Goal: Check status: Verify the current state of an ongoing process or item

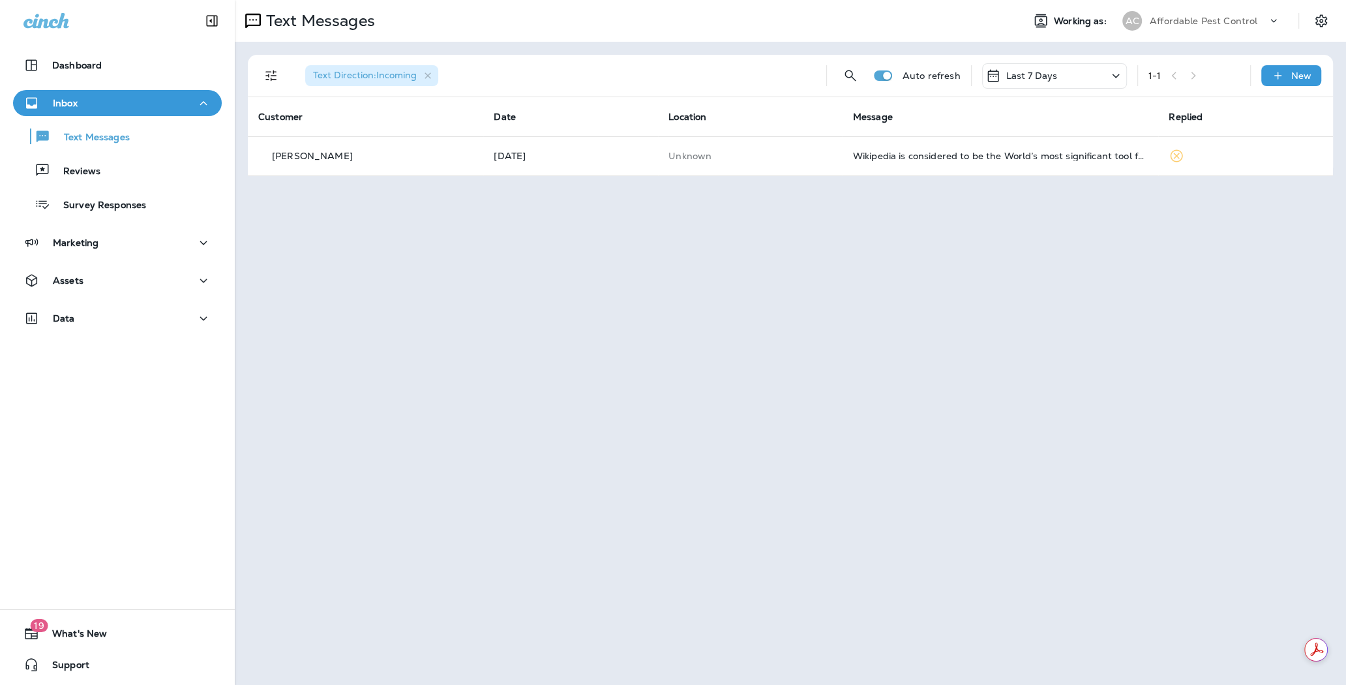
click at [1221, 17] on p "Affordable Pest Control" at bounding box center [1204, 21] width 108 height 10
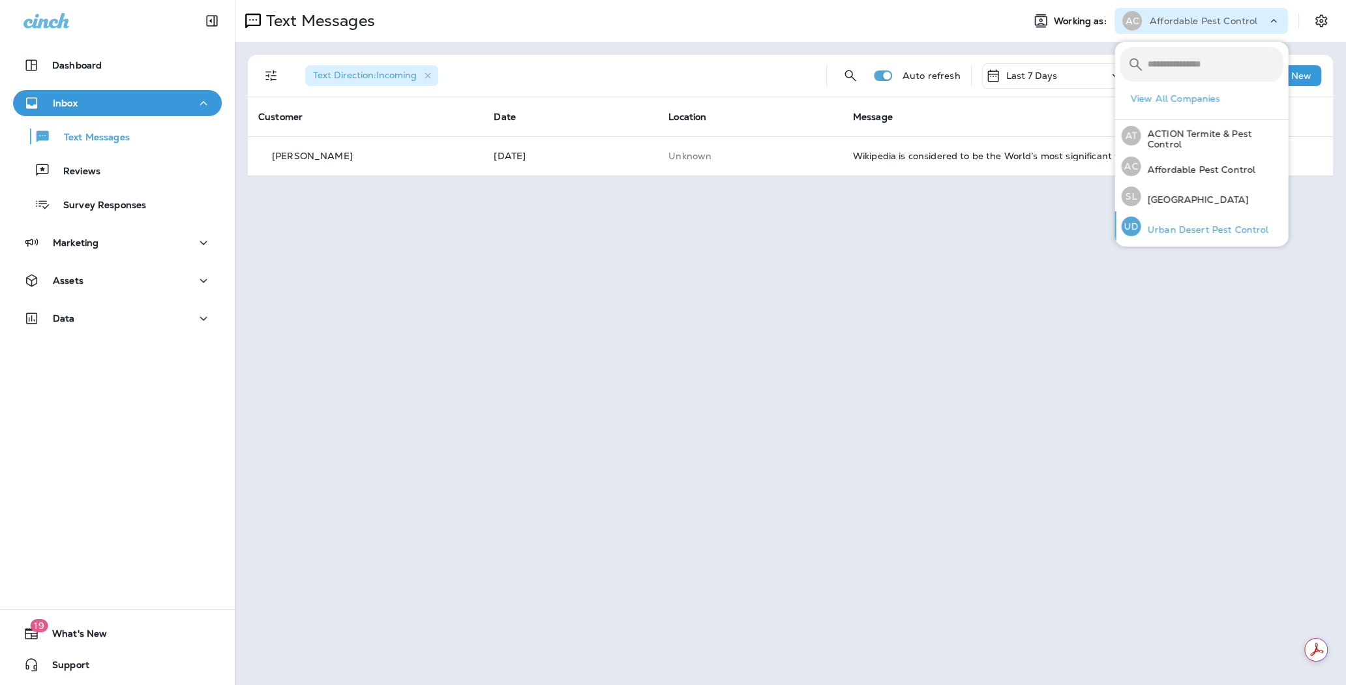
click at [1197, 228] on p "Urban Desert Pest Control" at bounding box center [1205, 229] width 128 height 10
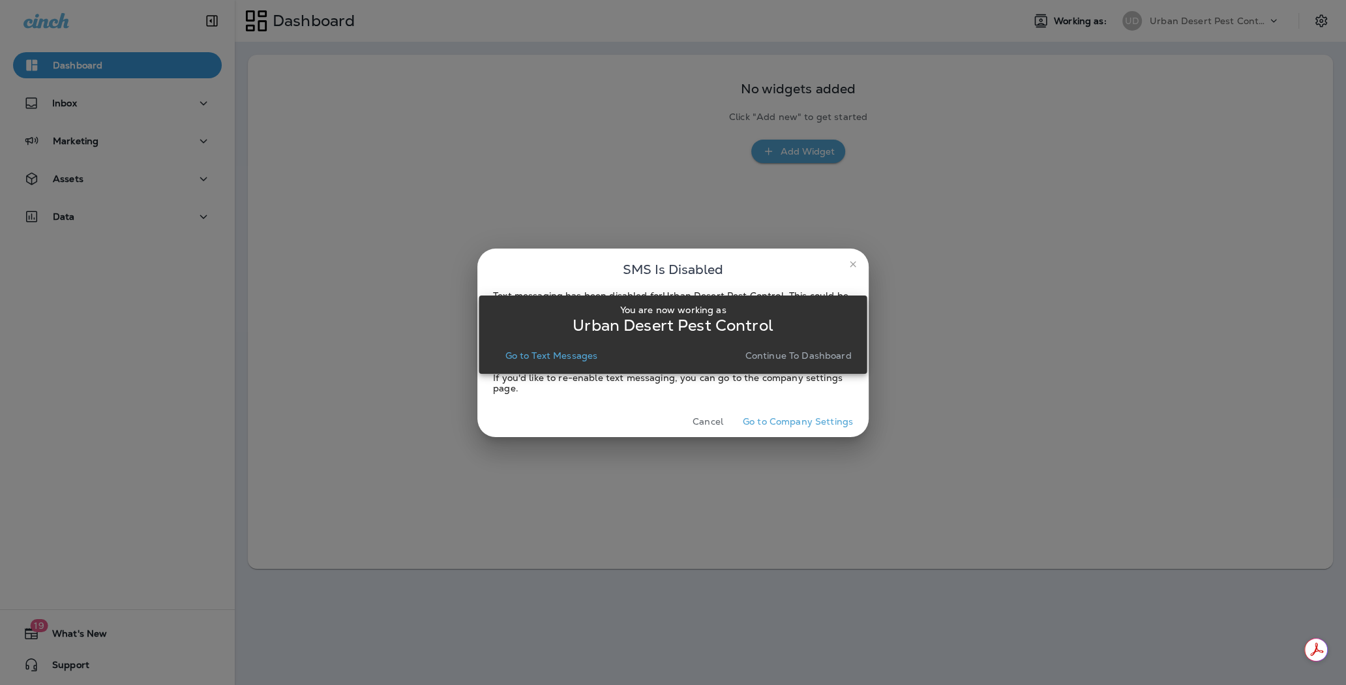
click at [804, 359] on p "Continue to Dashboard" at bounding box center [798, 355] width 106 height 10
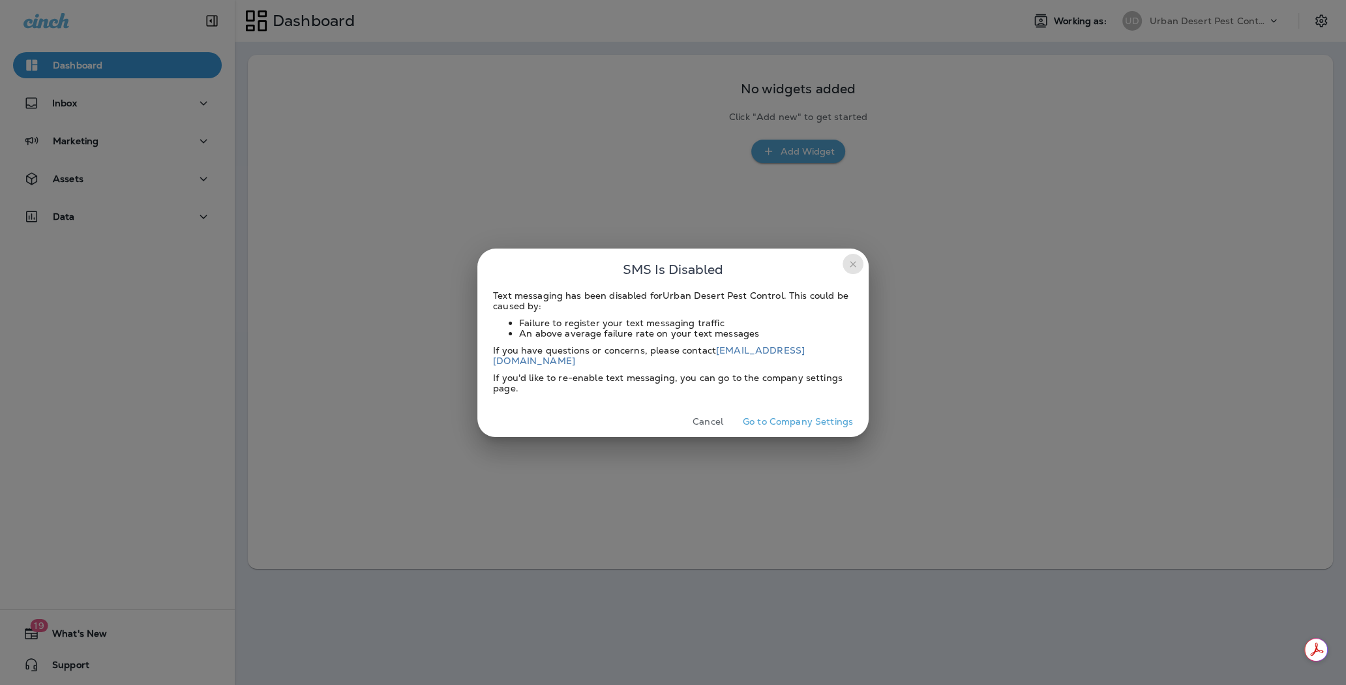
click at [854, 269] on icon "close" at bounding box center [853, 264] width 10 height 10
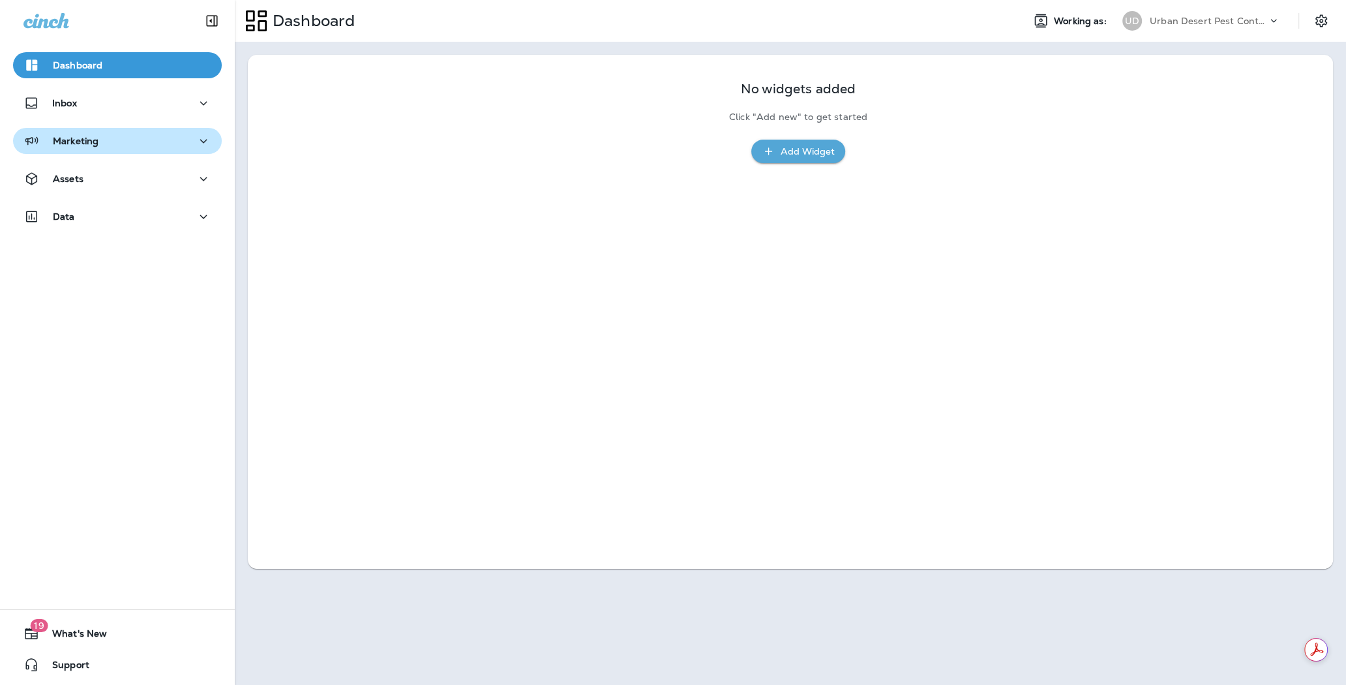
click at [142, 142] on div "Marketing" at bounding box center [117, 141] width 188 height 16
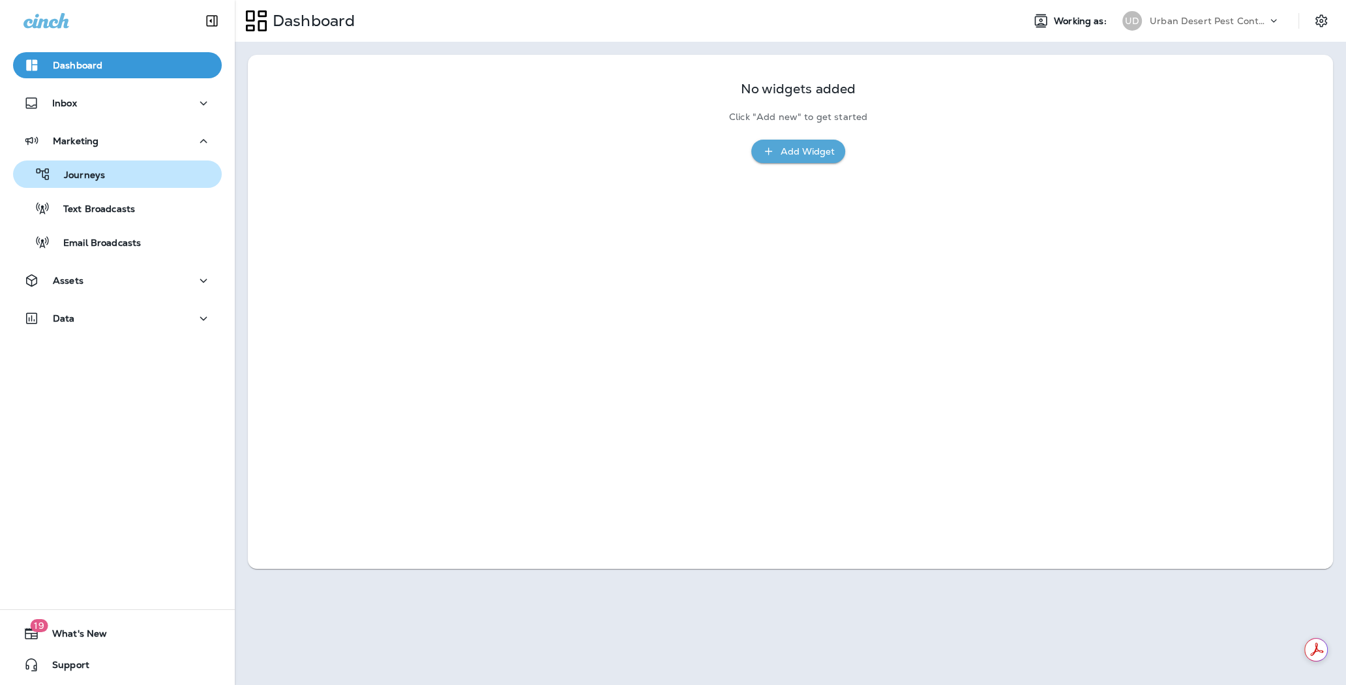
click at [109, 174] on div "Journeys" at bounding box center [117, 174] width 198 height 20
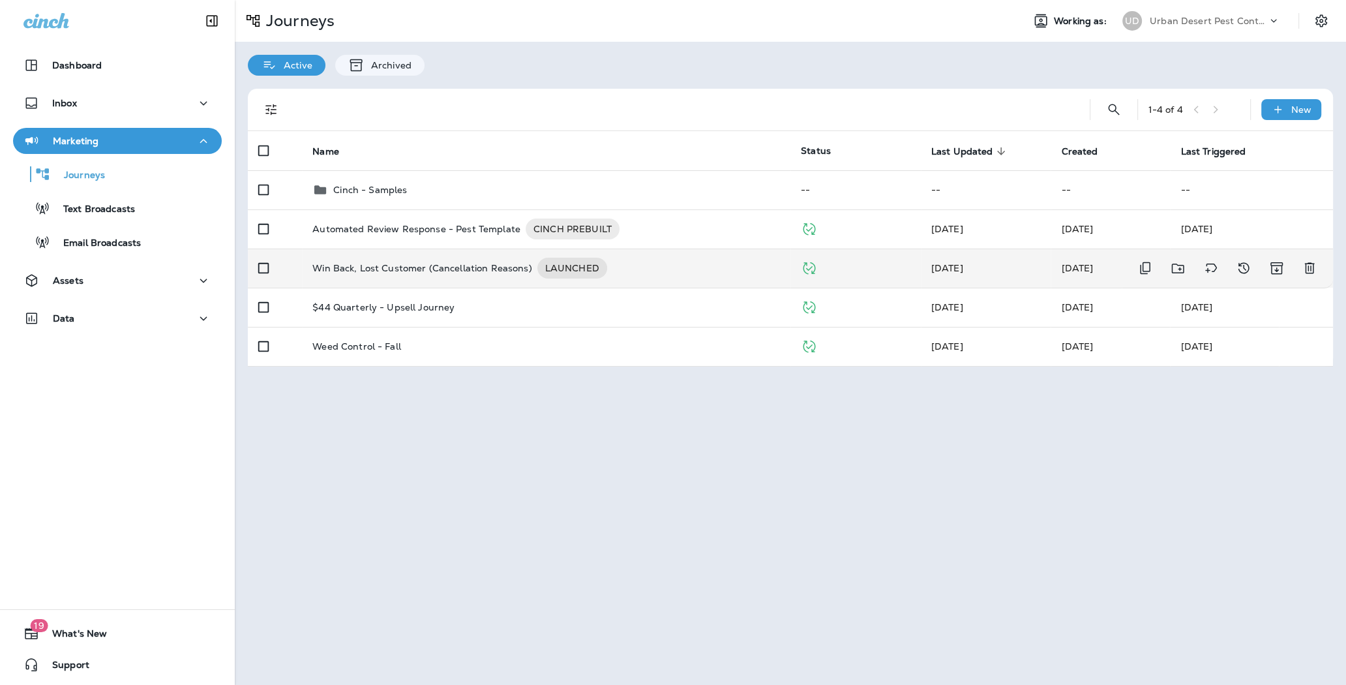
click at [462, 273] on p "Win Back, Lost Customer (Cancellation Reasons)" at bounding box center [421, 268] width 219 height 21
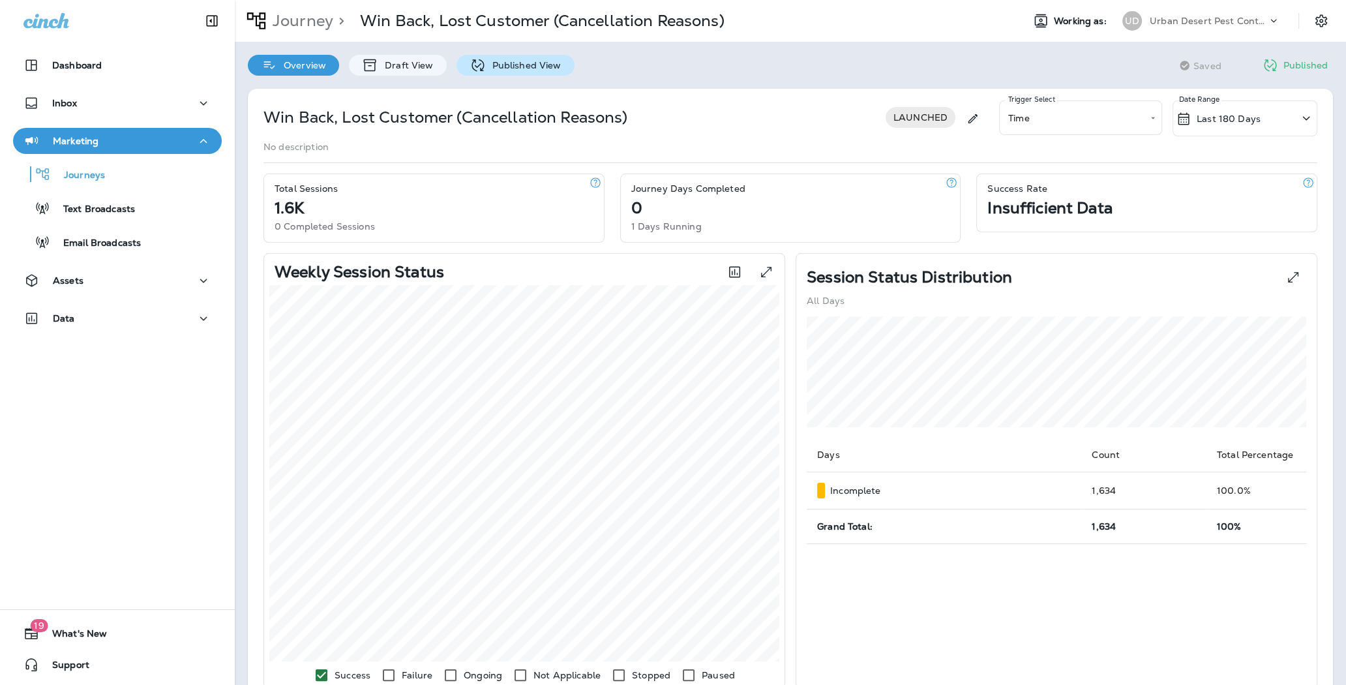
click at [505, 67] on p "Published View" at bounding box center [524, 65] width 76 height 10
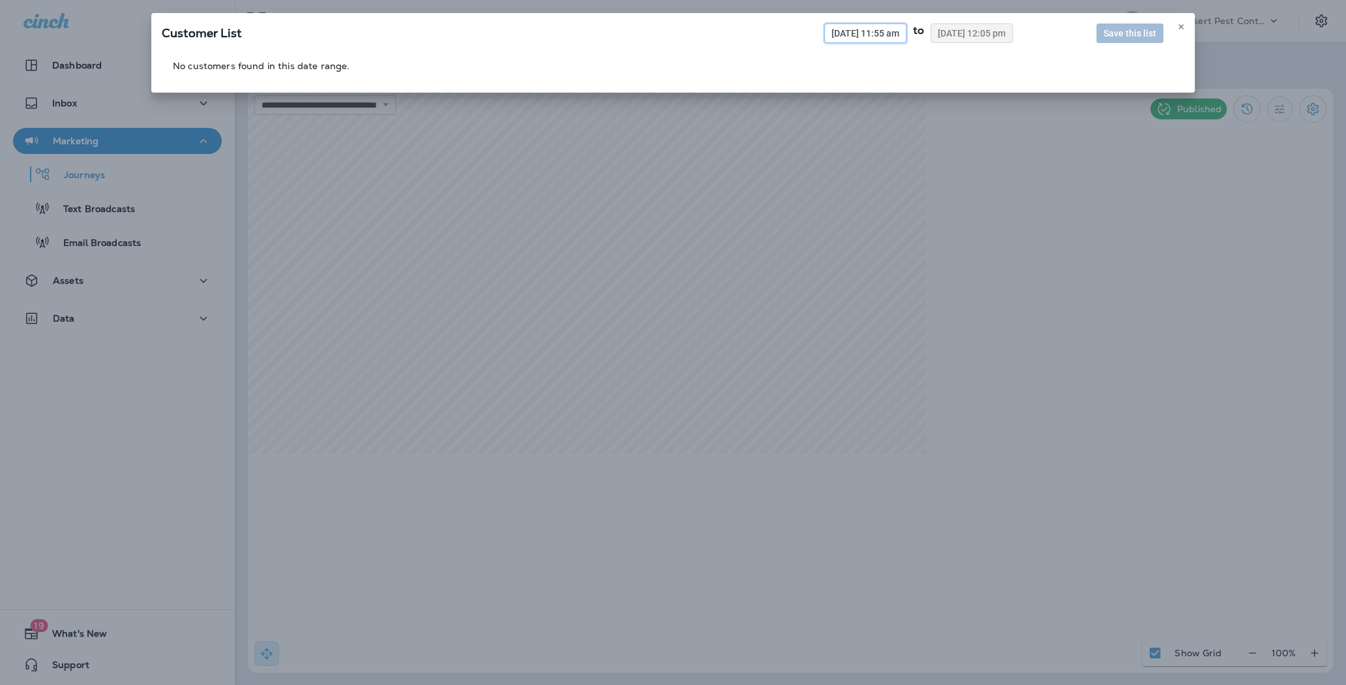
click at [856, 37] on span "[DATE] 11:55 am" at bounding box center [865, 33] width 68 height 9
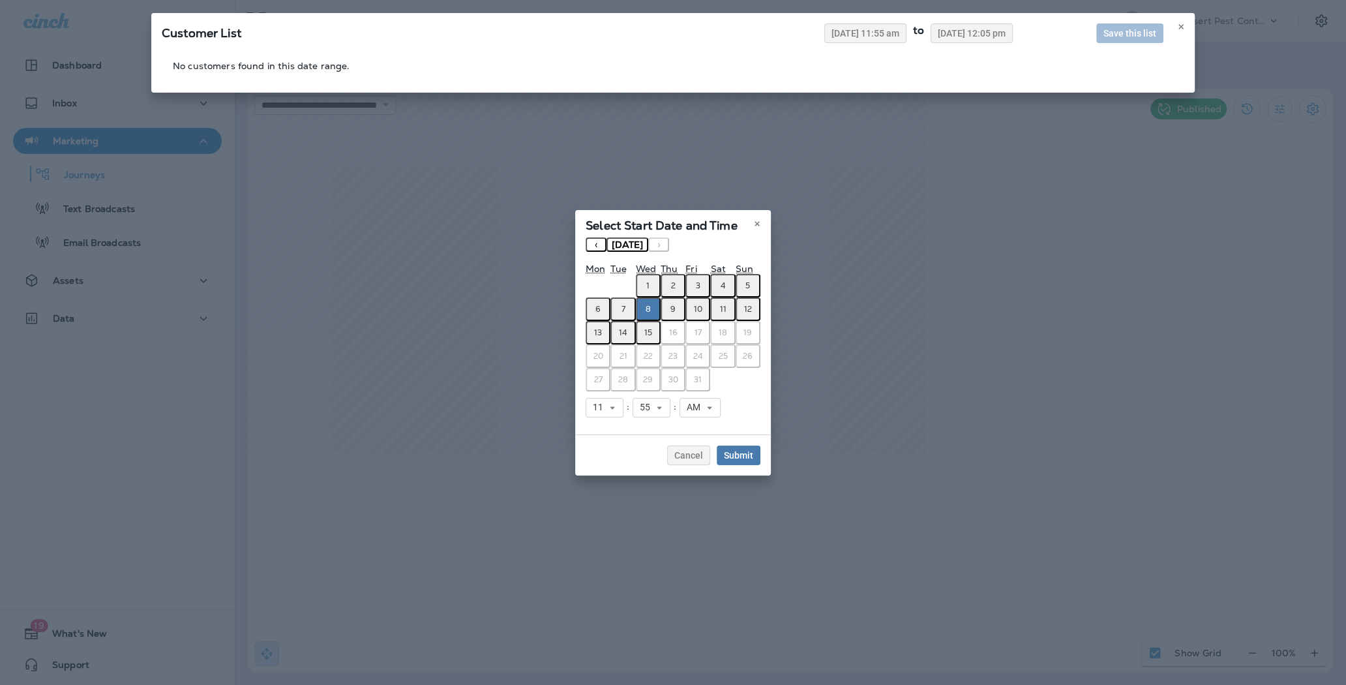
click at [643, 290] on button "1" at bounding box center [648, 285] width 25 height 23
click at [646, 283] on button "1" at bounding box center [648, 285] width 25 height 23
click at [747, 455] on span "Submit" at bounding box center [738, 455] width 29 height 9
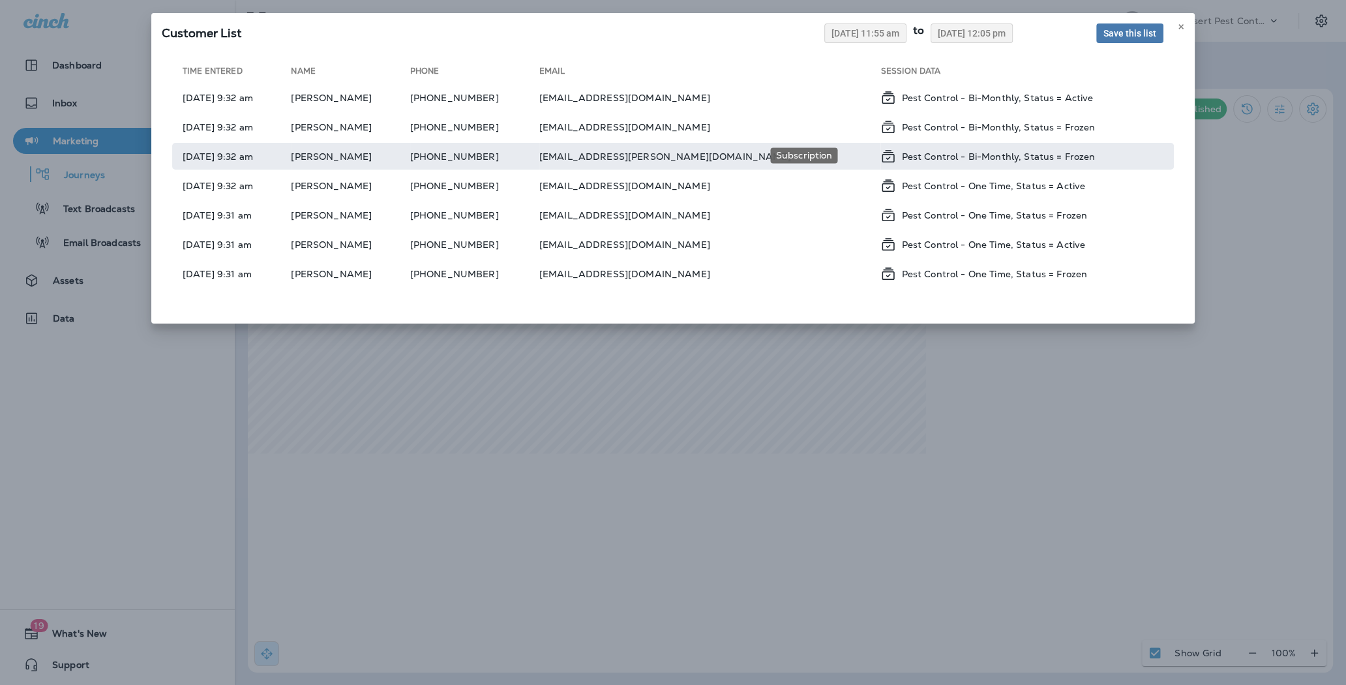
click at [970, 159] on p "Pest Control - Bi-Monthly, Status = Frozen" at bounding box center [998, 156] width 194 height 10
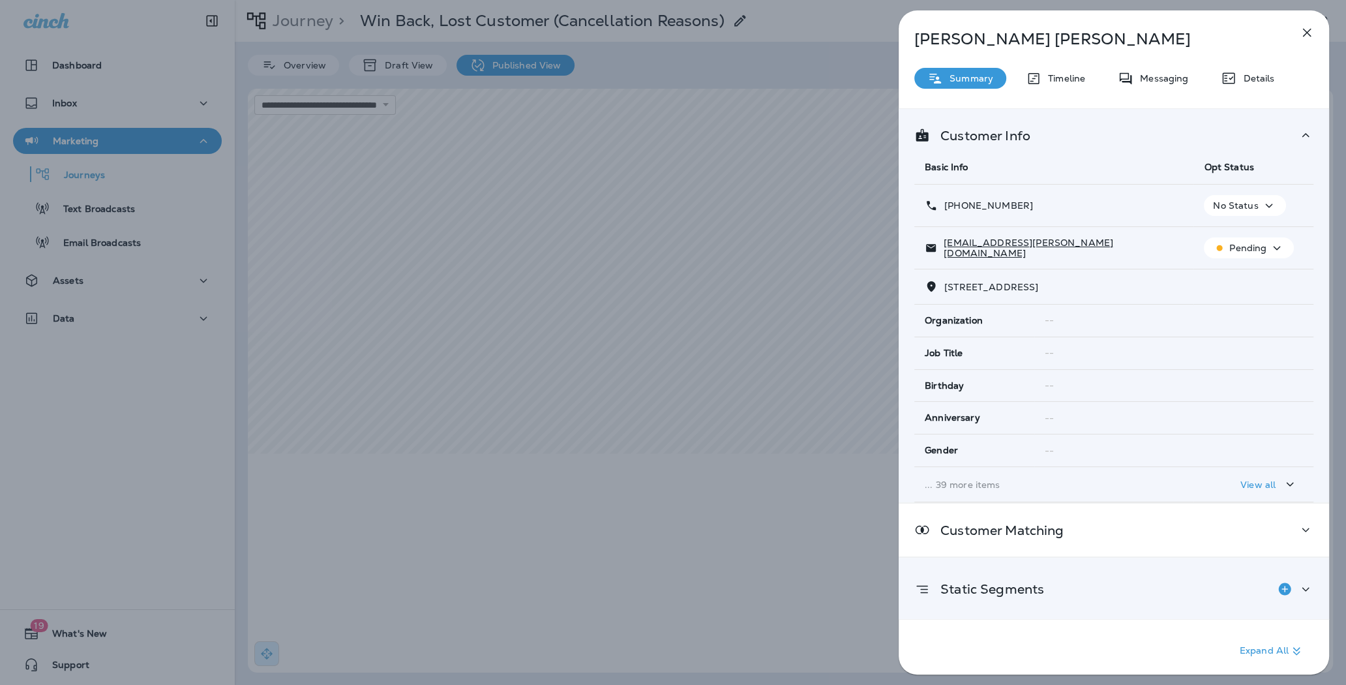
scroll to position [51, 0]
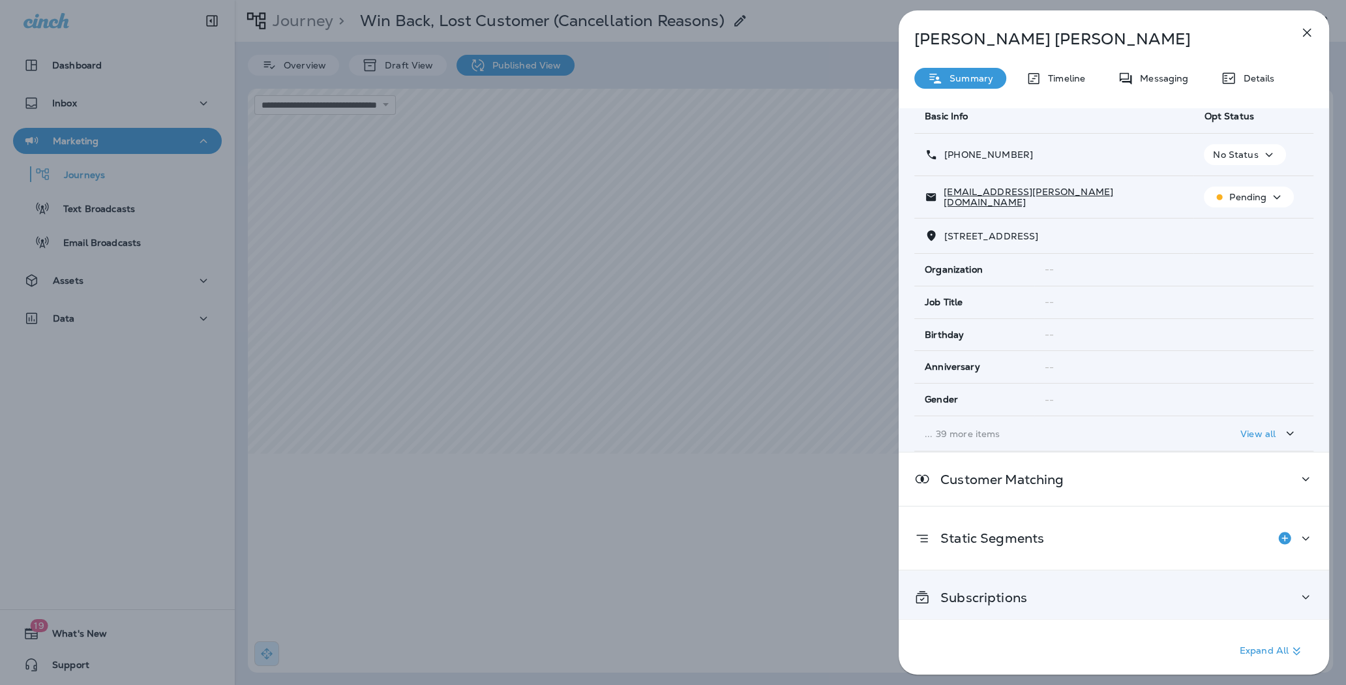
click at [989, 592] on p "Subscriptions" at bounding box center [978, 597] width 97 height 10
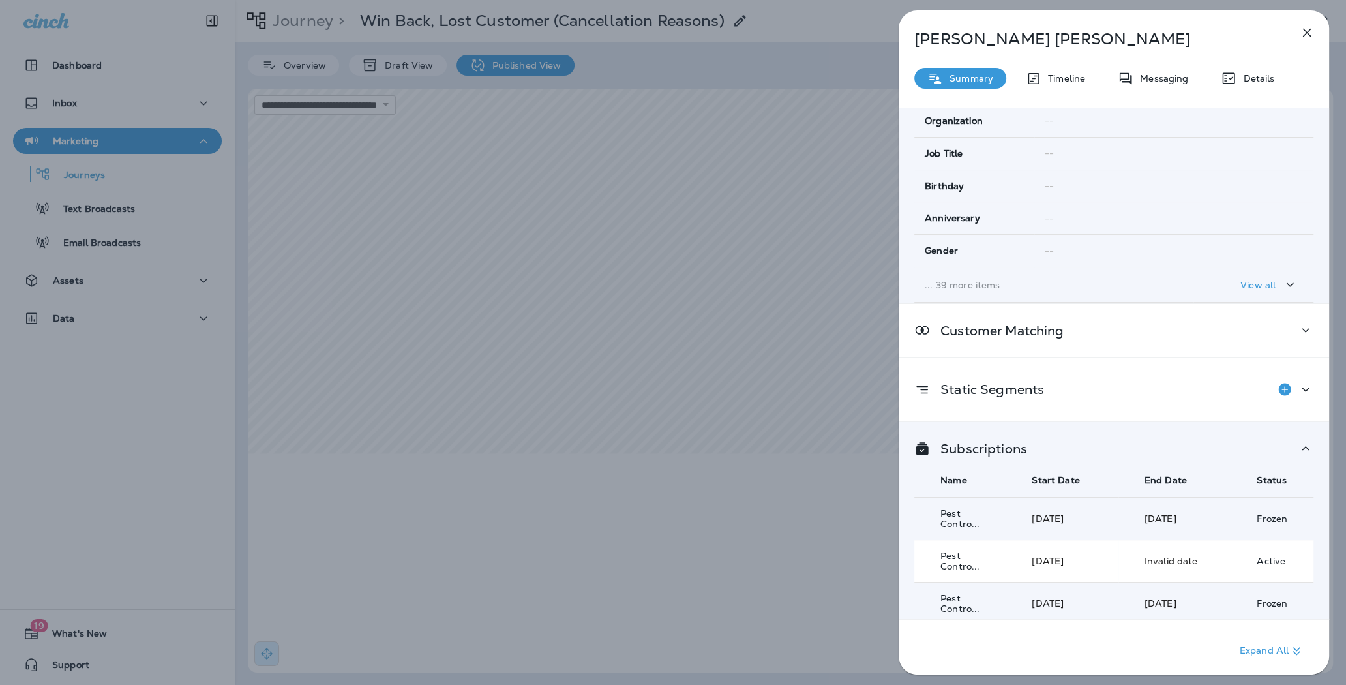
click at [1174, 563] on td "Invalid date" at bounding box center [1174, 561] width 112 height 42
